Goal: Understand process/instructions

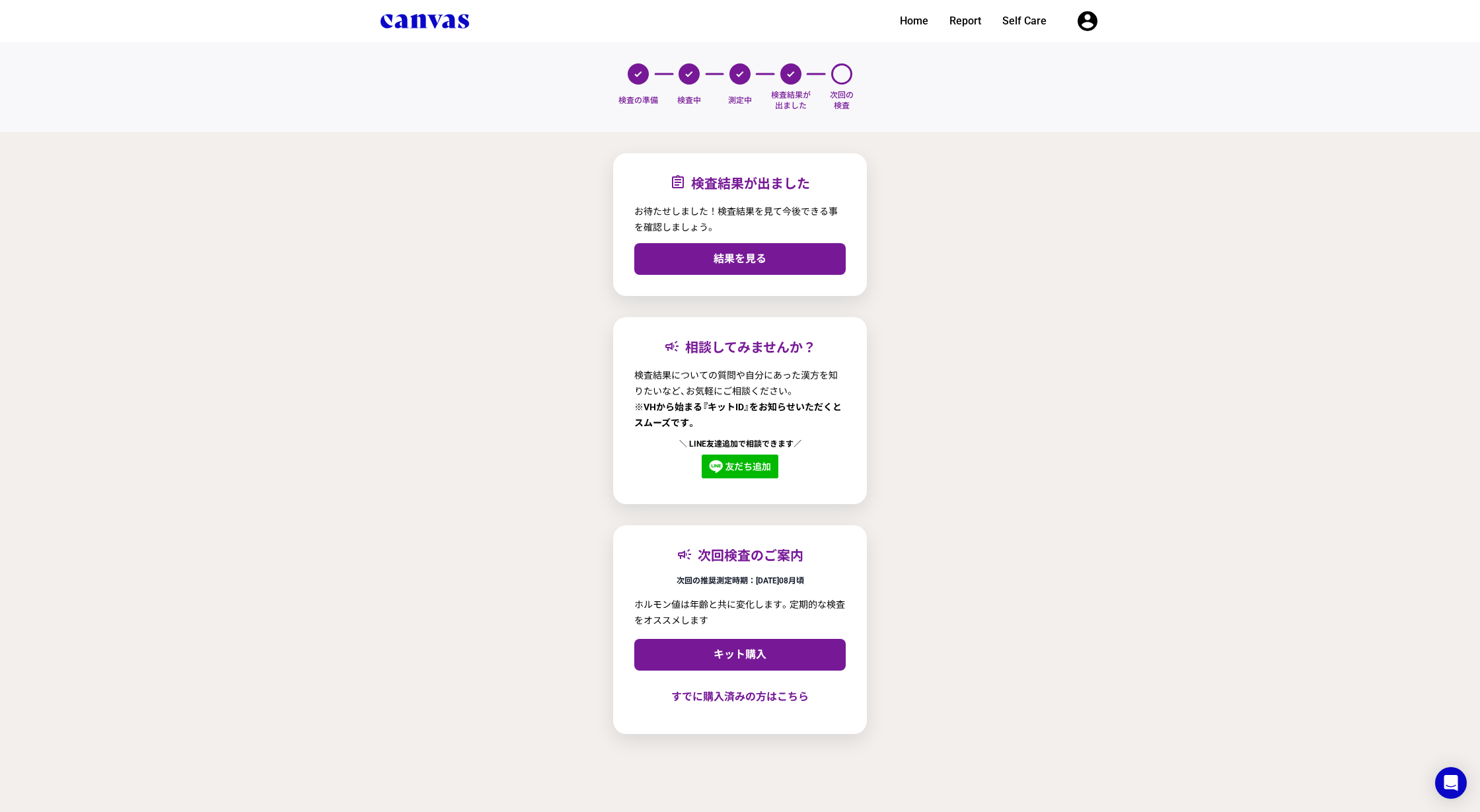
select select "ja"
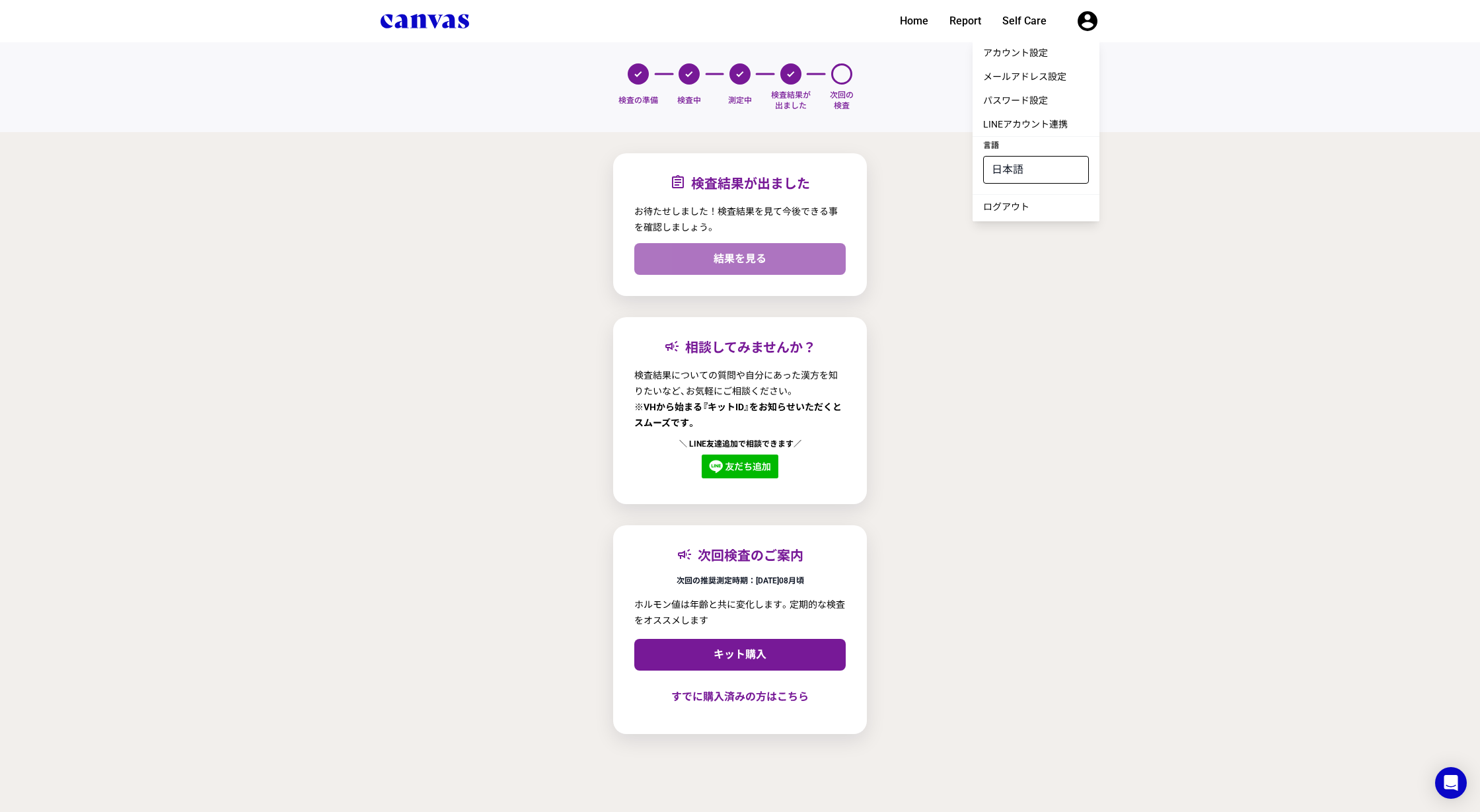
click at [757, 264] on link "結果を見る" at bounding box center [740, 258] width 211 height 32
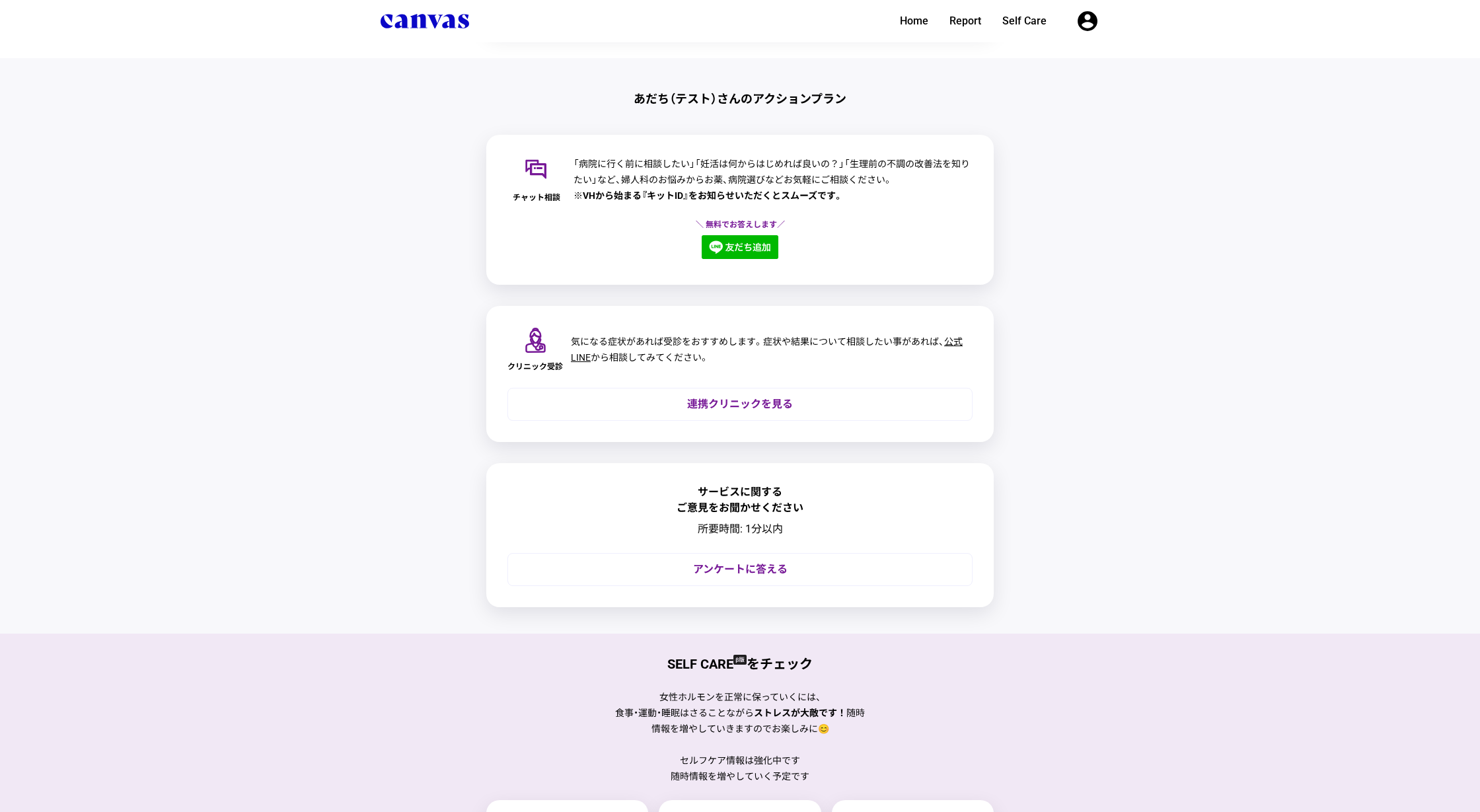
scroll to position [847, 0]
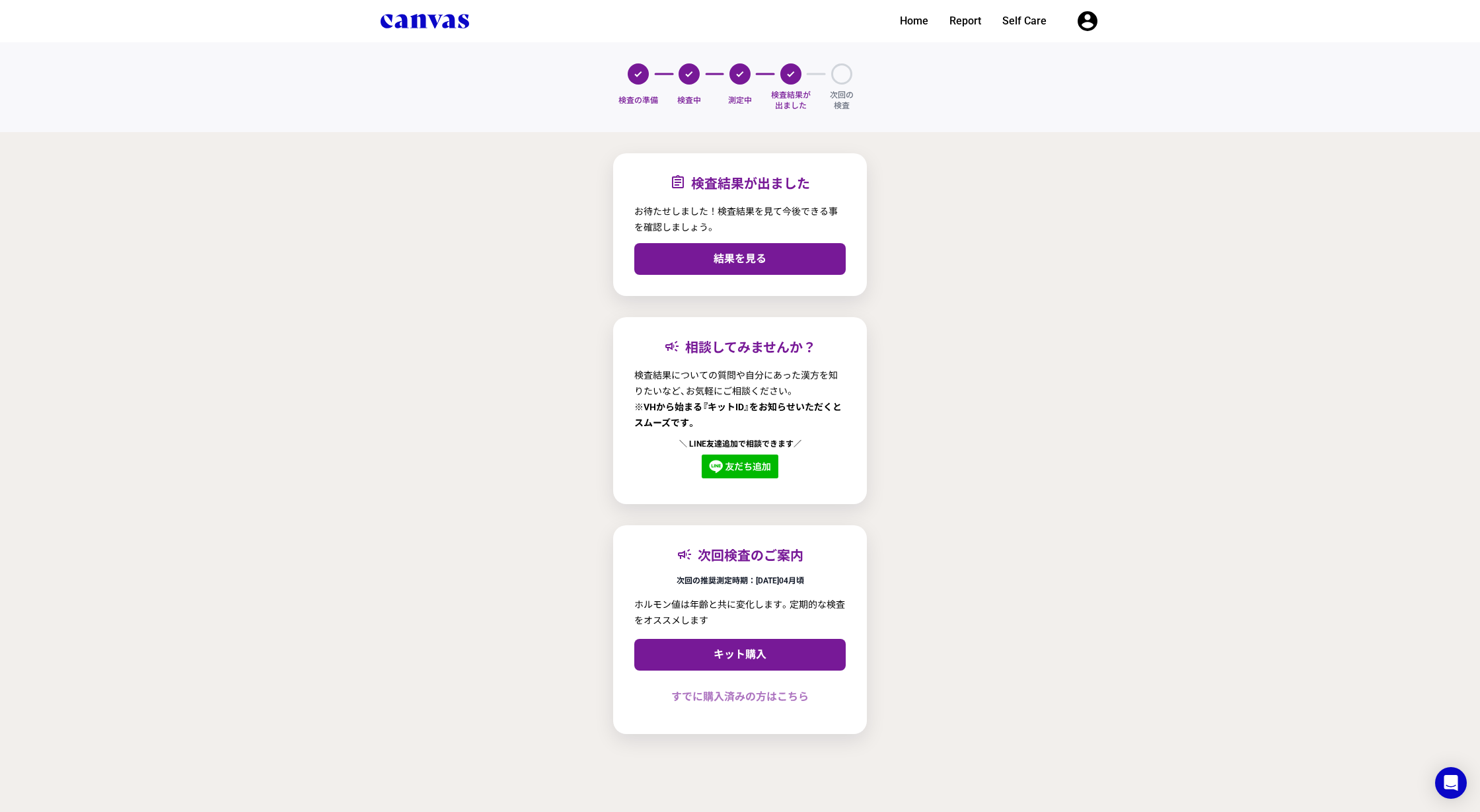
click at [725, 701] on link "すでに購入済みの方はこちら" at bounding box center [740, 696] width 211 height 32
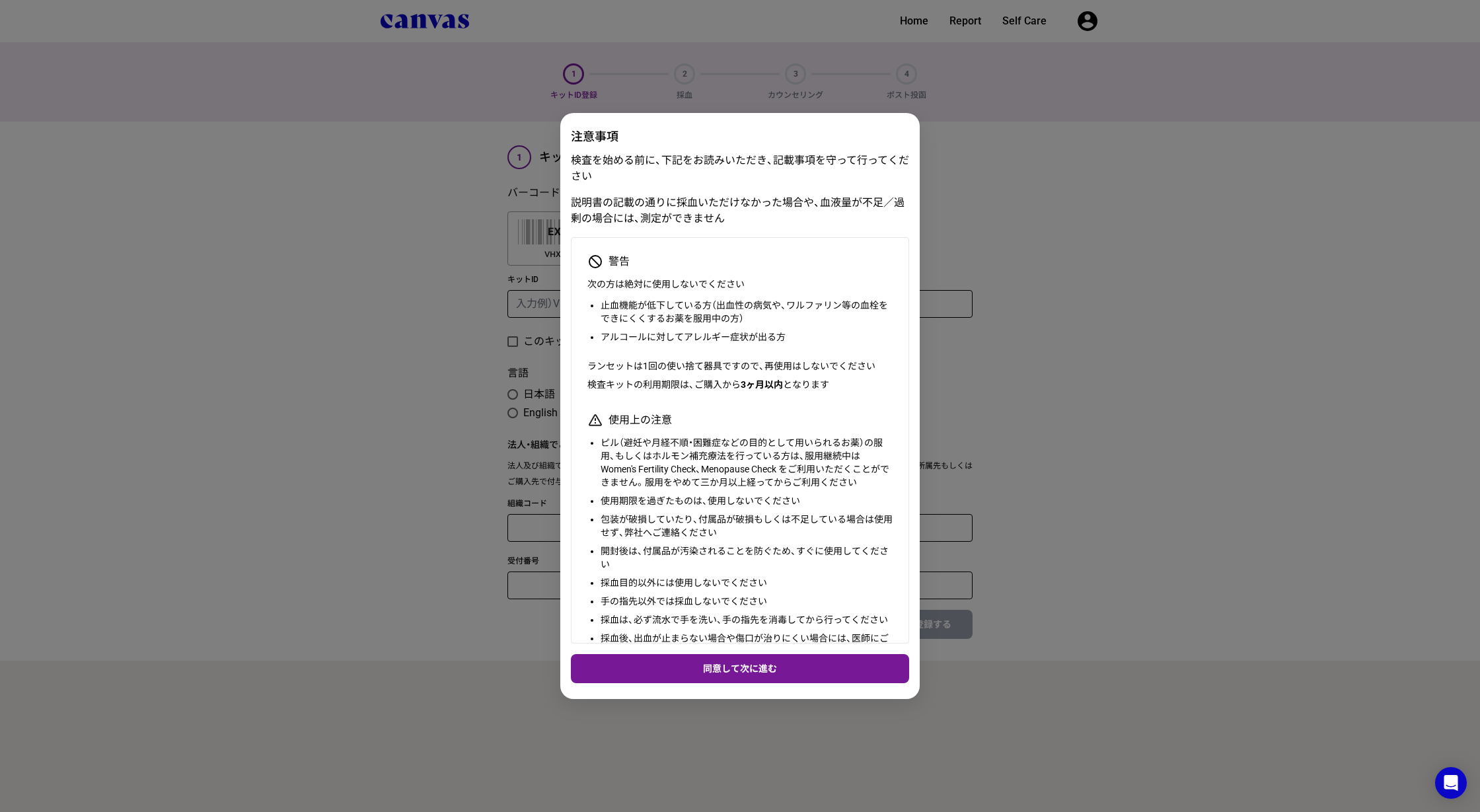
click at [1119, 529] on div "注意事項 検査を始める前に、下記をお読みいただき、記載事項を守って行ってください 説明書の記載の通りに採血いただけなかった場合や、血液量が不足／過剰の場合には…" at bounding box center [740, 406] width 1480 height 812
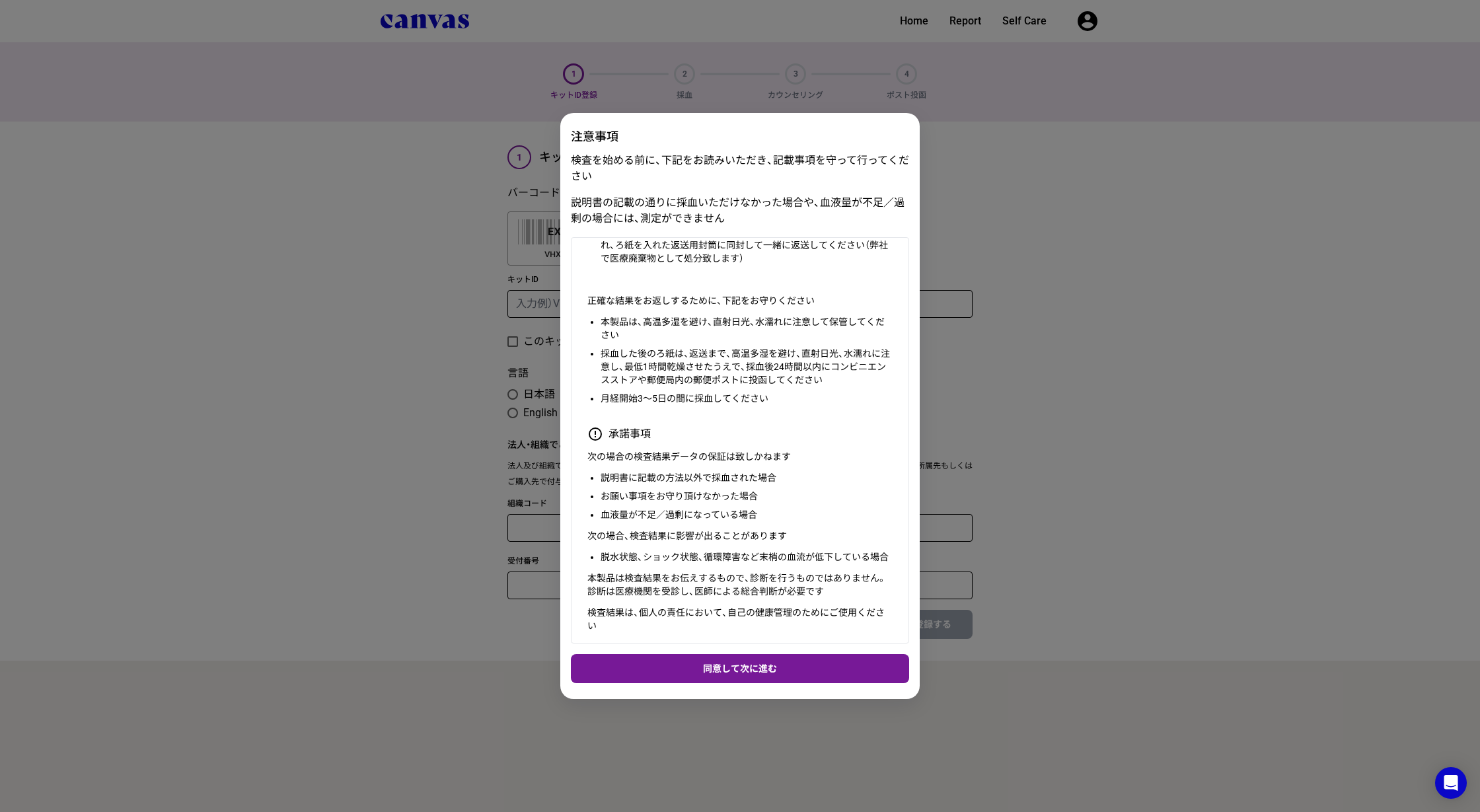
scroll to position [439, 0]
drag, startPoint x: 833, startPoint y: 379, endPoint x: 627, endPoint y: 366, distance: 206.4
click at [627, 366] on li "採血した後のろ紙は、返送まで、高温多湿を避け、直射日光、水濡れに注意し、最低1時間乾燥させたうえで、採血後24時間以内にコンビニエンスストアや郵便局内の郵便ポ…" at bounding box center [747, 366] width 292 height 39
click at [1037, 357] on div "注意事項 検査を始める前に、下記をお読みいただき、記載事項を守って行ってください 説明書の記載の通りに採血いただけなかった場合や、血液量が不足／過剰の場合には…" at bounding box center [740, 406] width 1480 height 812
